Goal: Transaction & Acquisition: Purchase product/service

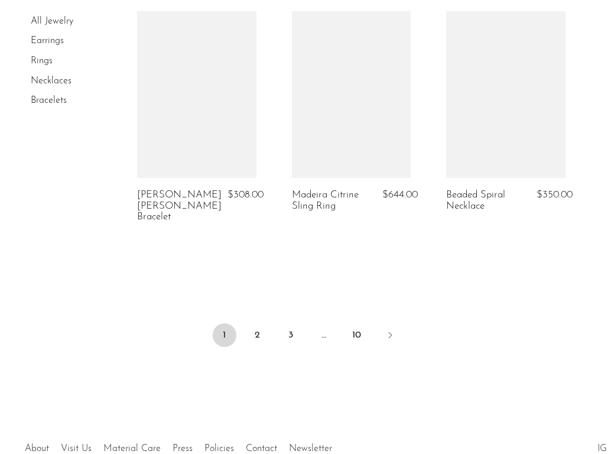
scroll to position [2712, 0]
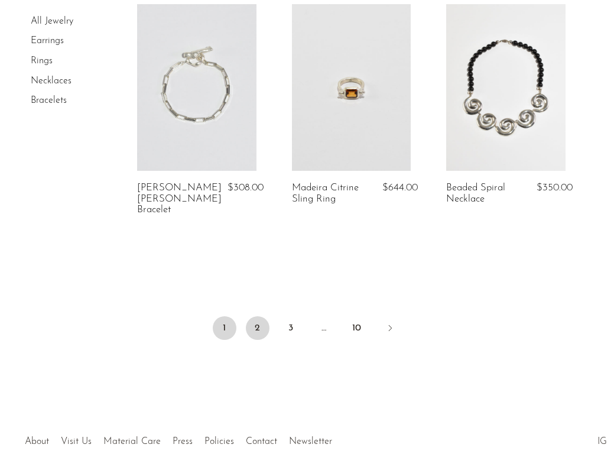
click at [250, 327] on link "2" at bounding box center [258, 328] width 24 height 24
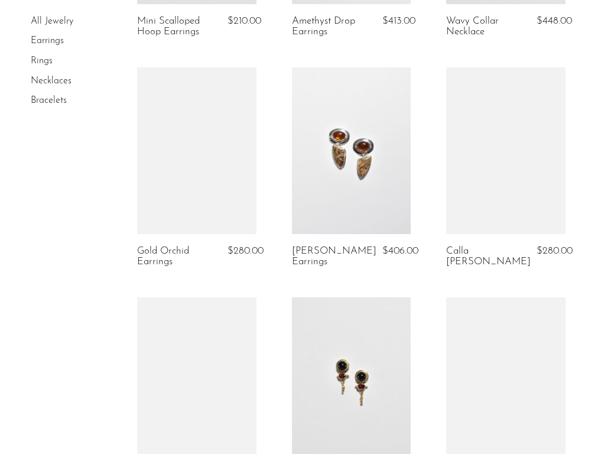
scroll to position [1672, 0]
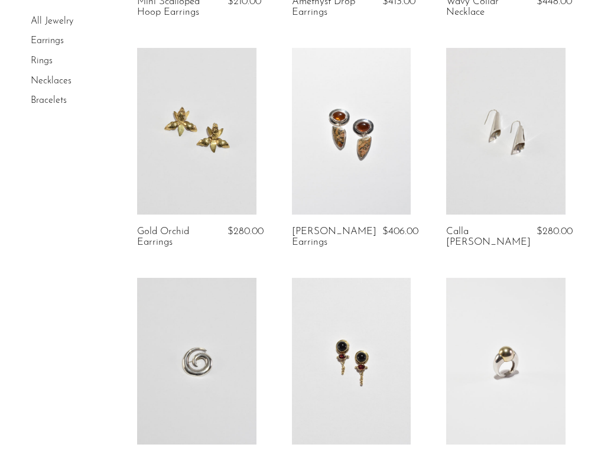
click at [214, 155] on link at bounding box center [196, 131] width 119 height 167
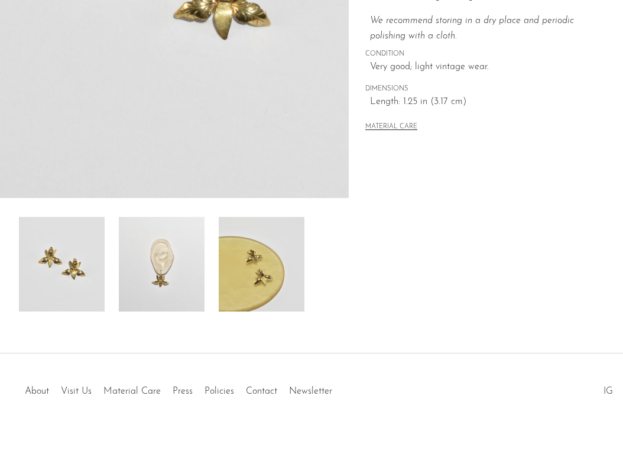
scroll to position [300, 0]
click at [179, 248] on img at bounding box center [162, 263] width 86 height 95
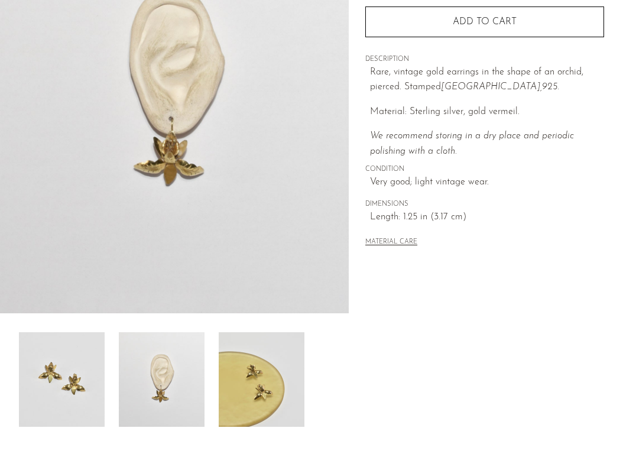
scroll to position [0, 0]
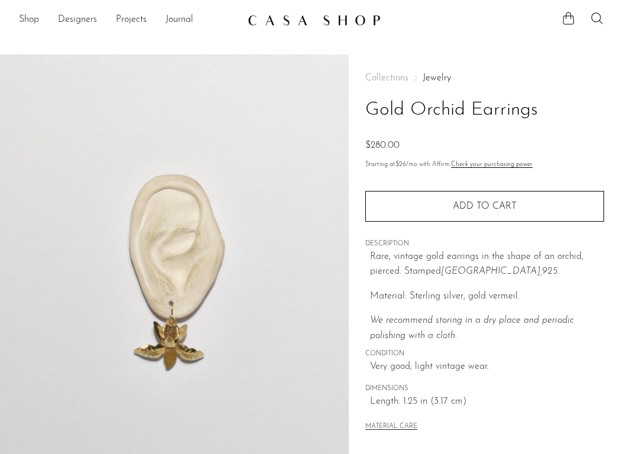
click at [303, 20] on img at bounding box center [314, 20] width 133 height 12
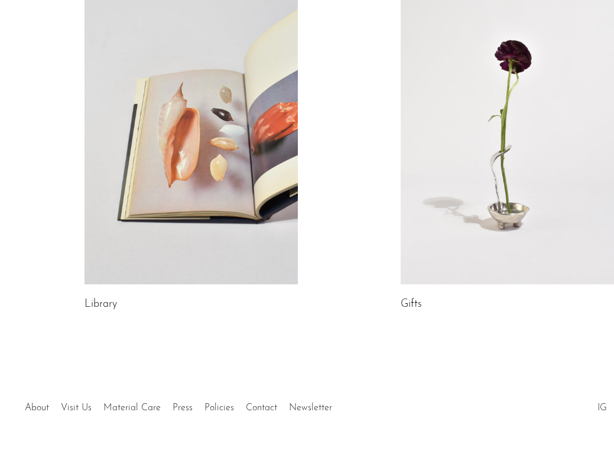
scroll to position [584, 0]
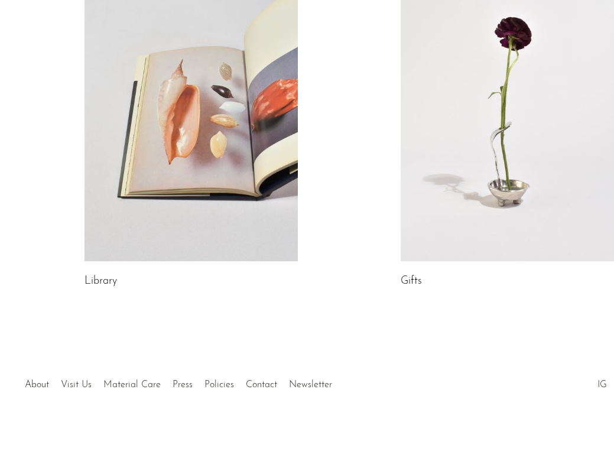
click at [284, 111] on link at bounding box center [191, 112] width 213 height 299
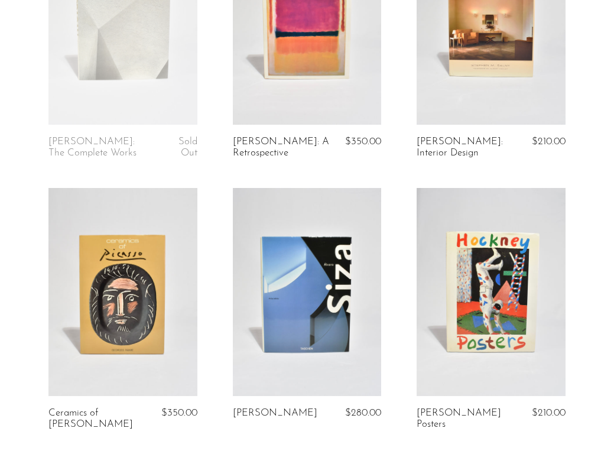
scroll to position [201, 0]
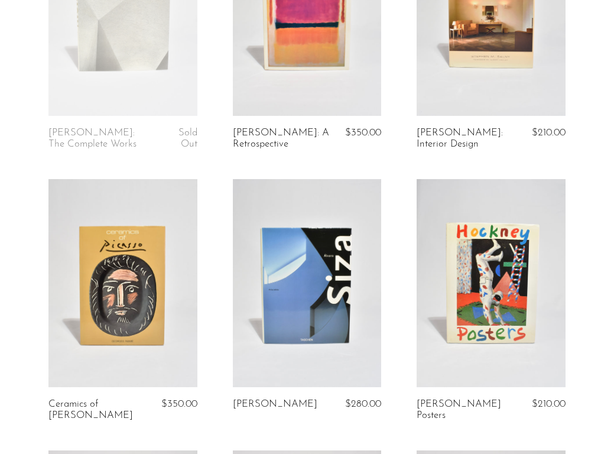
click at [485, 353] on link at bounding box center [491, 283] width 149 height 208
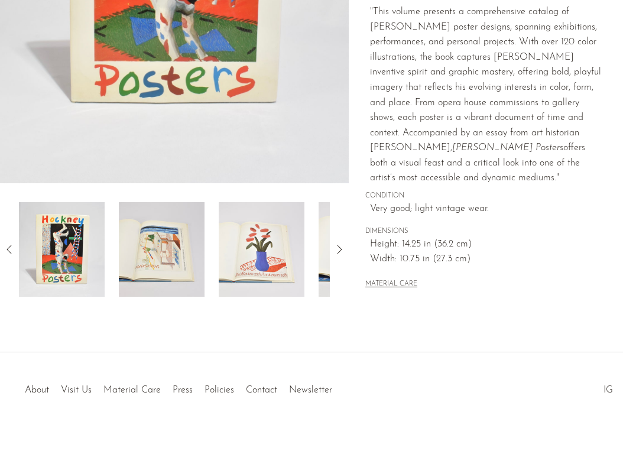
scroll to position [329, 0]
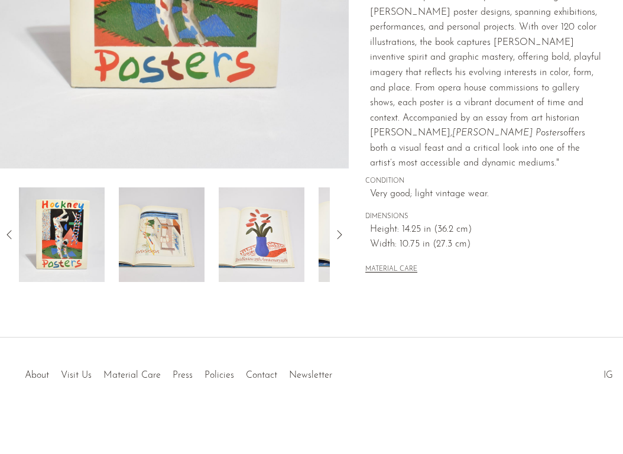
click at [176, 251] on img at bounding box center [162, 234] width 86 height 95
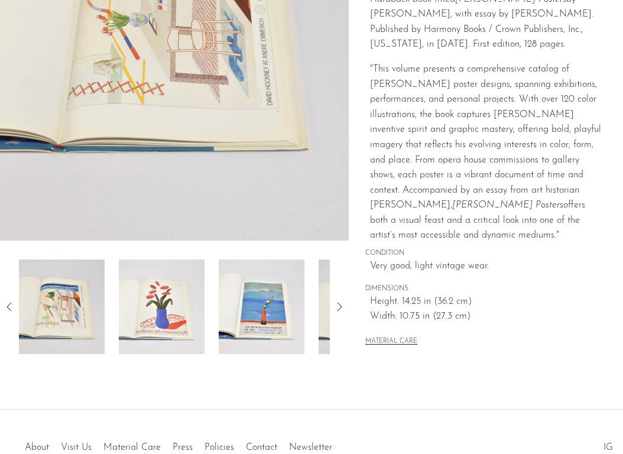
scroll to position [277, 0]
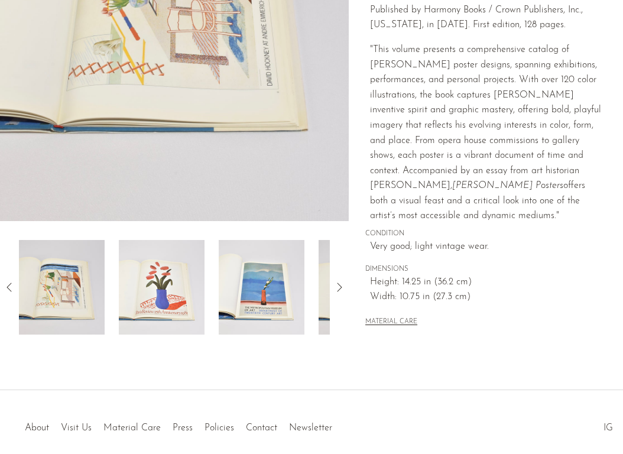
click at [176, 251] on img at bounding box center [162, 287] width 86 height 95
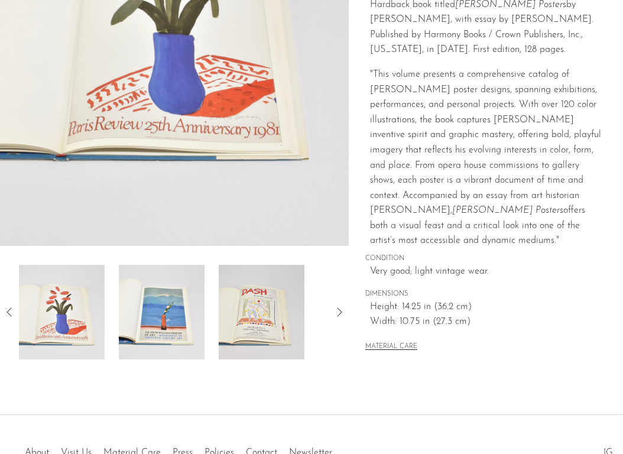
scroll to position [265, 0]
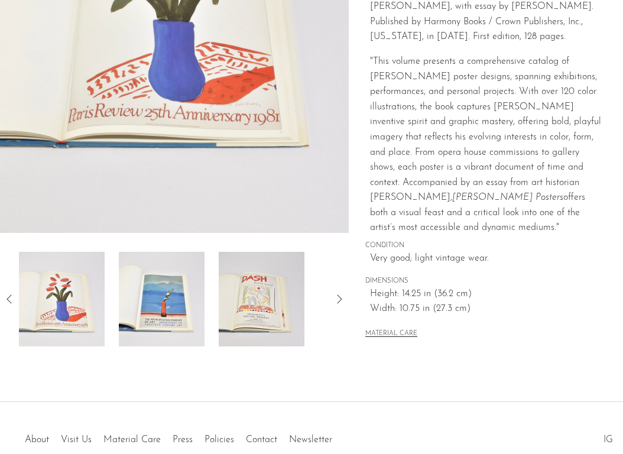
click at [163, 299] on img at bounding box center [162, 299] width 86 height 95
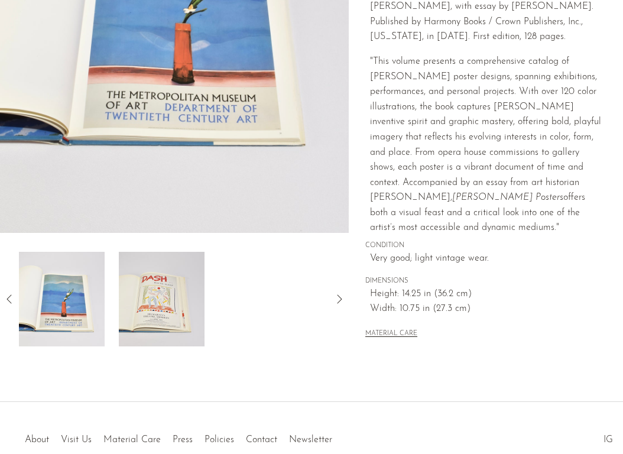
click at [163, 299] on img at bounding box center [162, 299] width 86 height 95
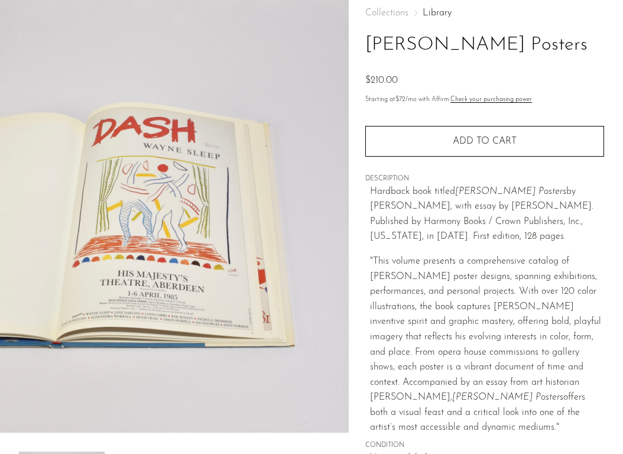
scroll to position [0, 0]
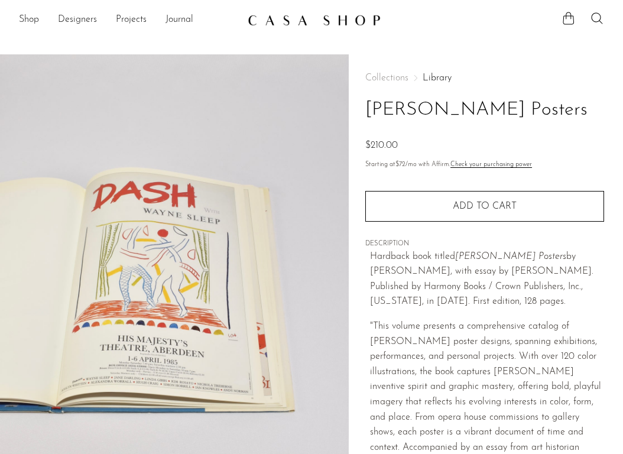
drag, startPoint x: 494, startPoint y: 110, endPoint x: 343, endPoint y: 90, distance: 152.7
click at [351, 98] on div "Collections Library Hockney Posters $210.00 Starting at $72 /mo with Affirm. Ch…" at bounding box center [486, 339] width 274 height 570
copy h1 "Hockney Posters"
click at [239, 271] on img at bounding box center [174, 275] width 349 height 443
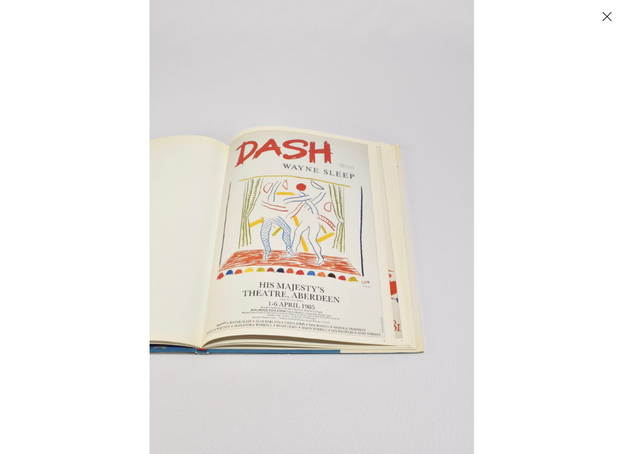
click at [609, 17] on button "Close" at bounding box center [607, 16] width 21 height 21
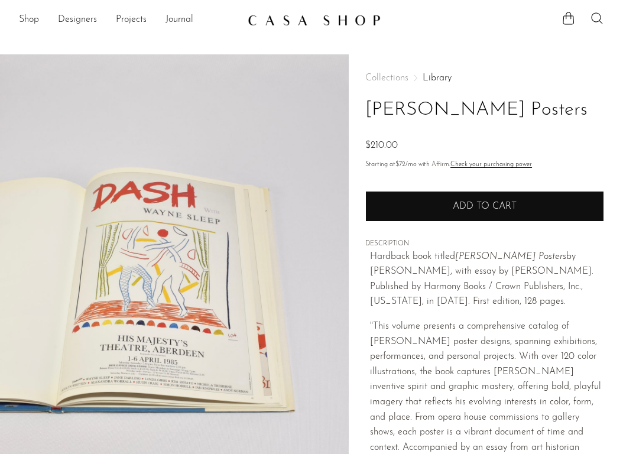
click at [476, 201] on button "Add to cart" at bounding box center [484, 206] width 239 height 31
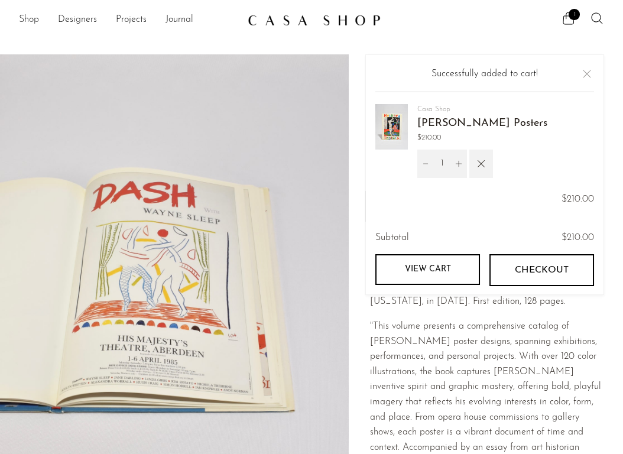
click at [31, 18] on link "Shop" at bounding box center [29, 19] width 20 height 15
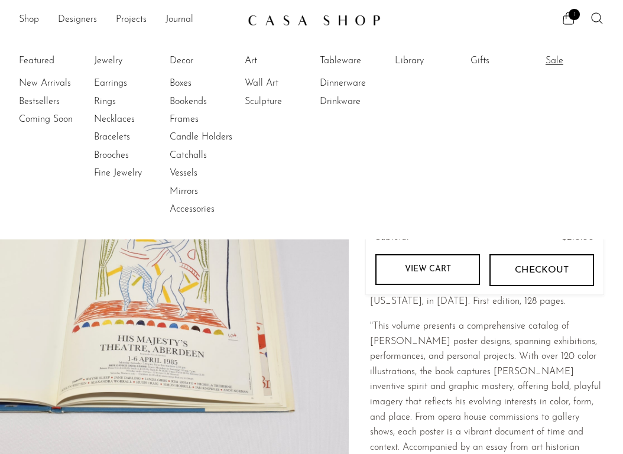
click at [556, 60] on link "Sale" at bounding box center [590, 60] width 89 height 13
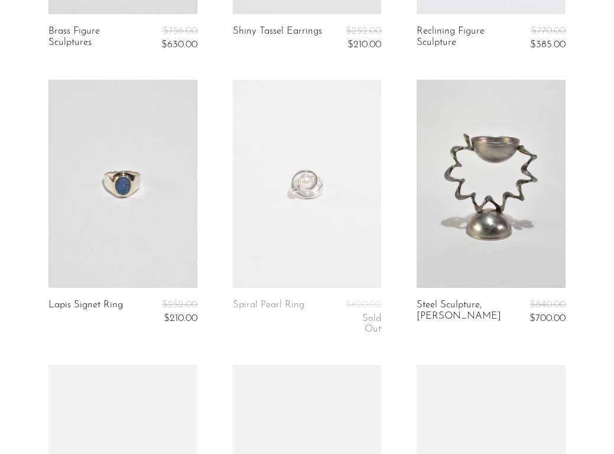
scroll to position [324, 0]
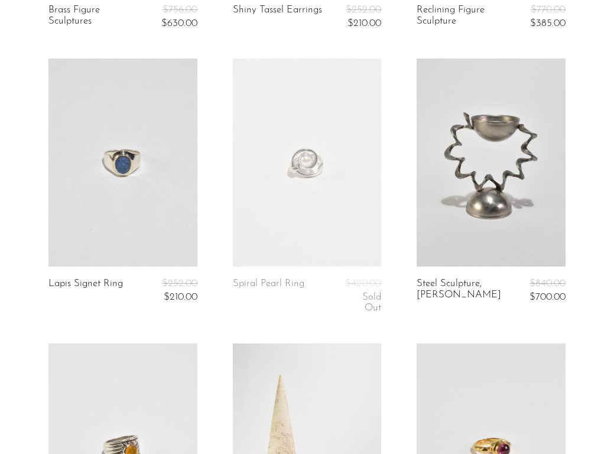
click at [112, 214] on link at bounding box center [122, 163] width 149 height 208
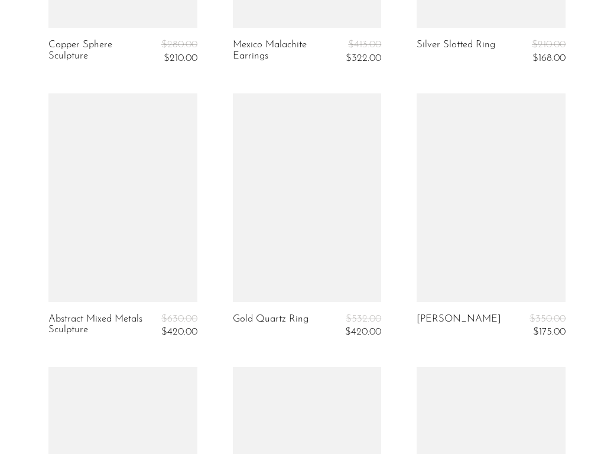
scroll to position [1091, 0]
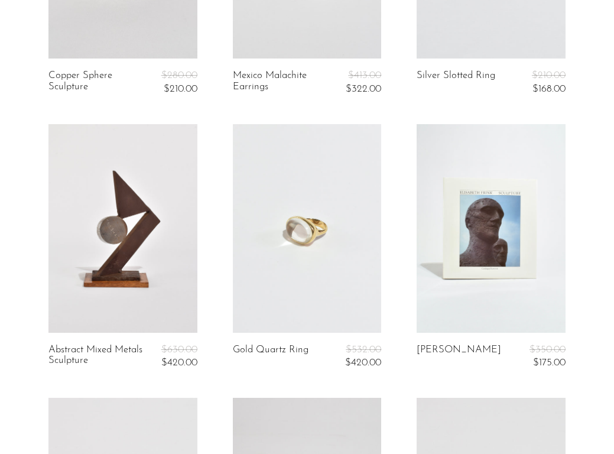
click at [284, 190] on link at bounding box center [307, 228] width 149 height 208
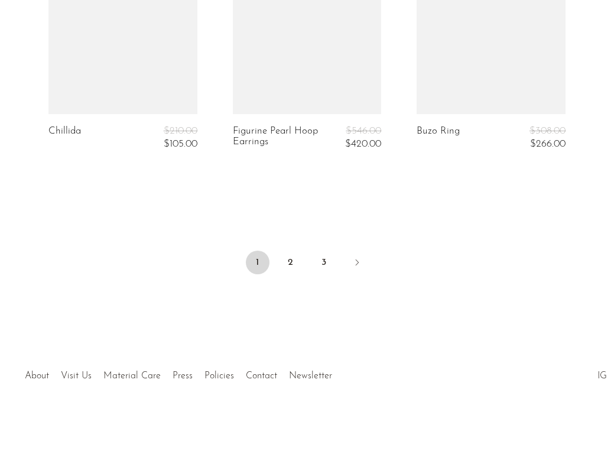
scroll to position [3238, 0]
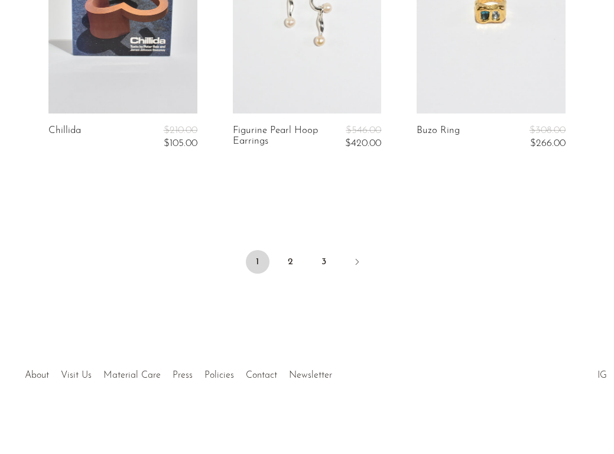
click at [458, 80] on link at bounding box center [491, 9] width 149 height 208
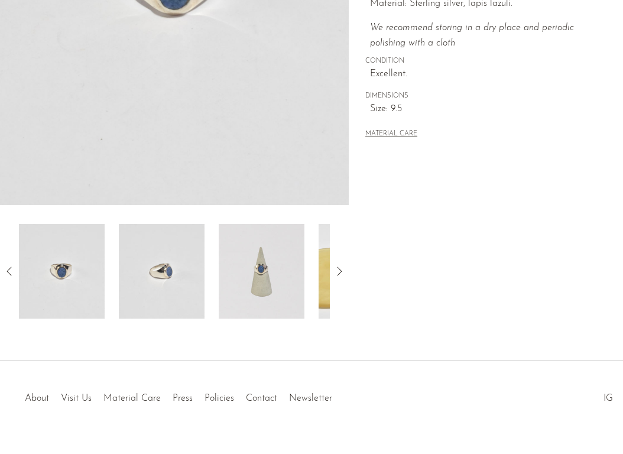
scroll to position [316, 0]
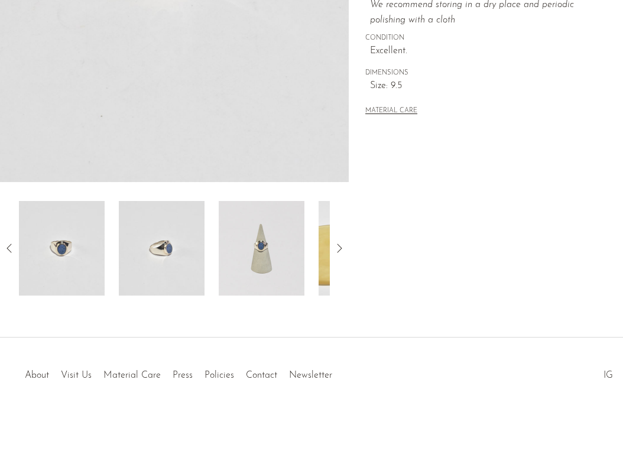
click at [161, 247] on img at bounding box center [162, 248] width 86 height 95
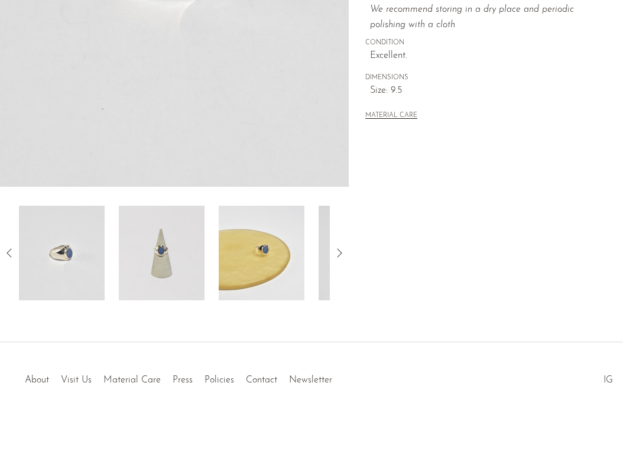
click at [161, 247] on img at bounding box center [162, 253] width 86 height 95
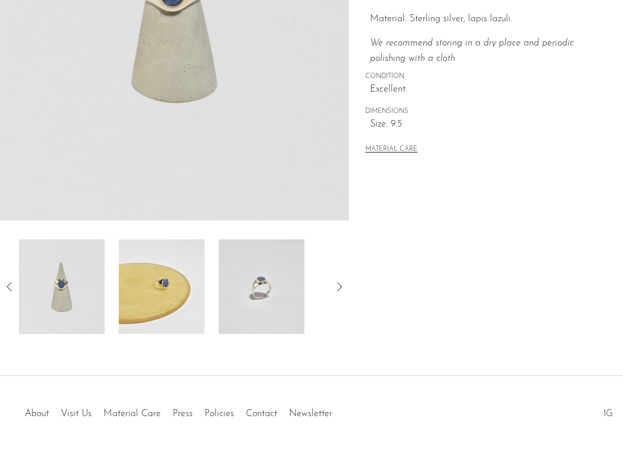
scroll to position [292, 0]
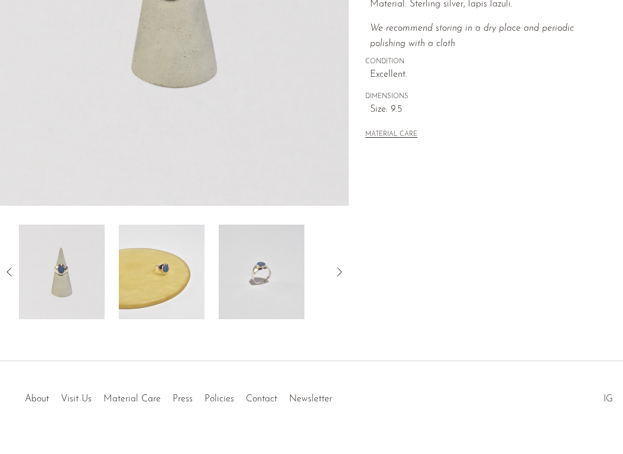
click at [186, 255] on img at bounding box center [162, 272] width 86 height 95
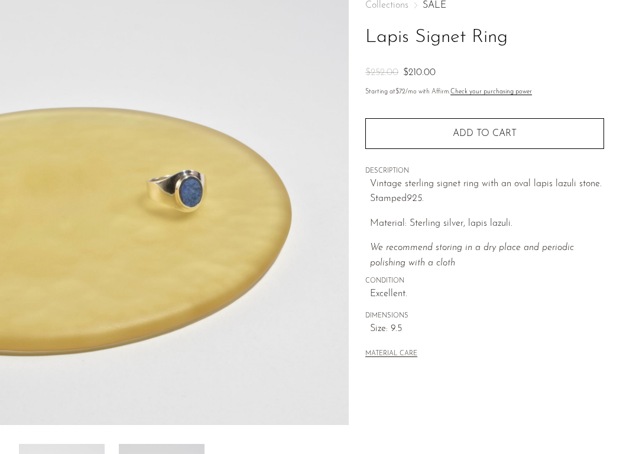
scroll to position [0, 0]
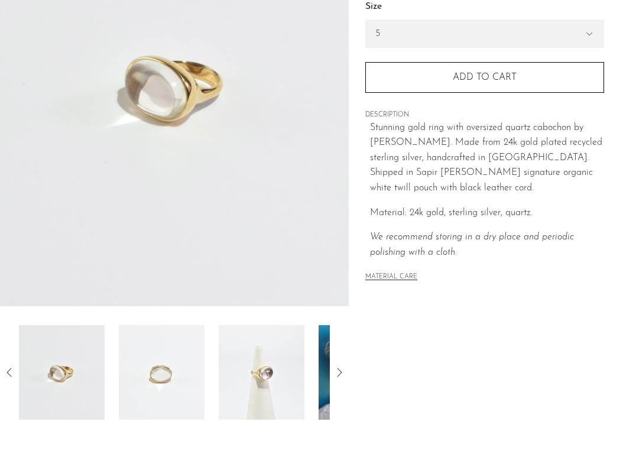
scroll to position [194, 0]
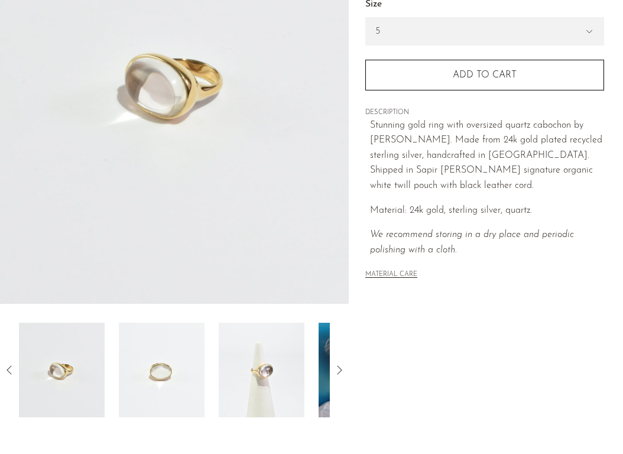
click at [324, 366] on img at bounding box center [362, 370] width 86 height 95
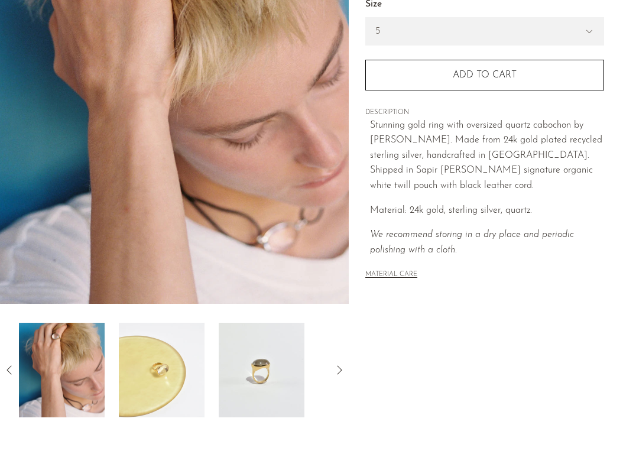
click at [275, 373] on img at bounding box center [262, 370] width 86 height 95
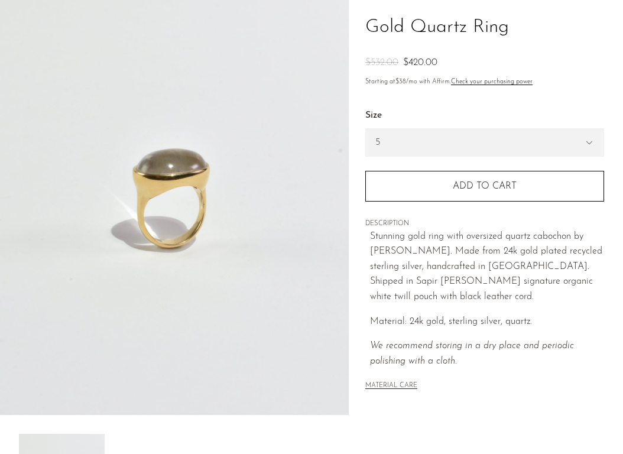
scroll to position [76, 0]
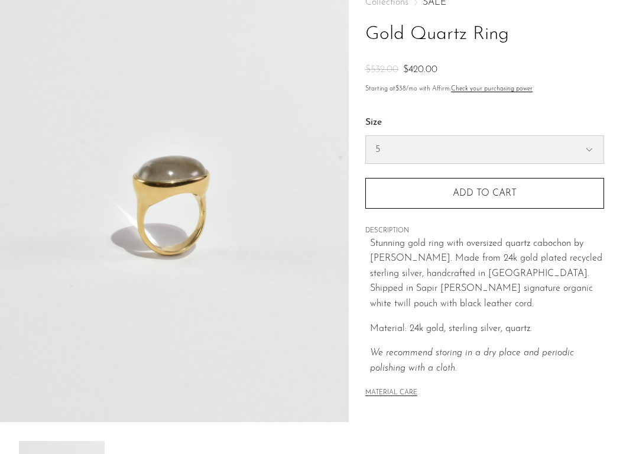
click at [427, 154] on select "5 6 7" at bounding box center [485, 149] width 238 height 27
select select "6"
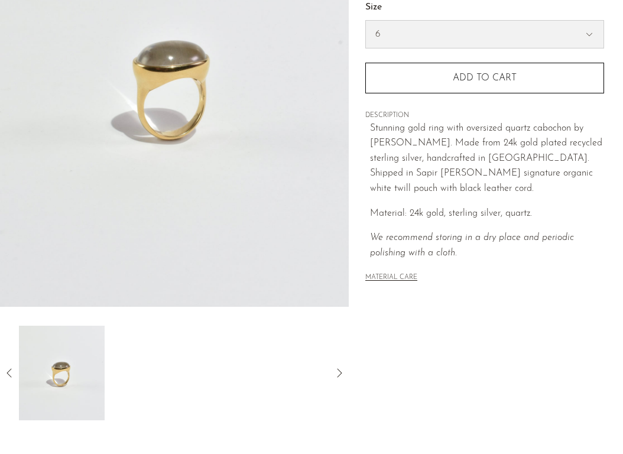
scroll to position [201, 0]
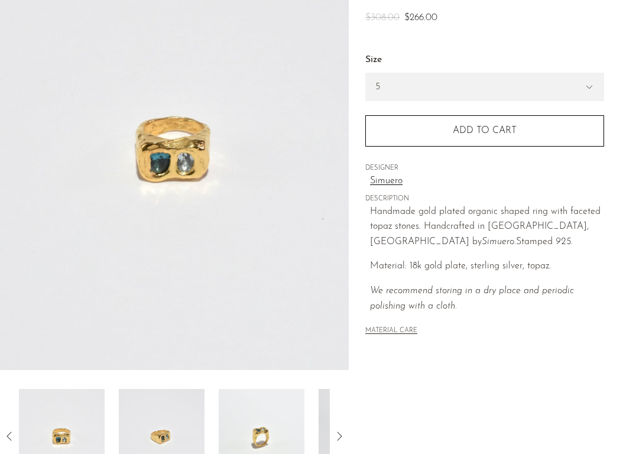
scroll to position [316, 0]
